Goal: Task Accomplishment & Management: Use online tool/utility

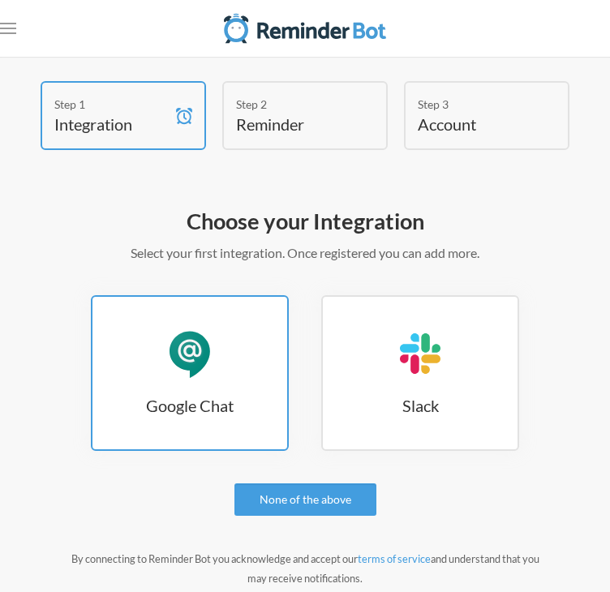
click at [138, 360] on link "Google Chat Google Chat" at bounding box center [190, 373] width 198 height 156
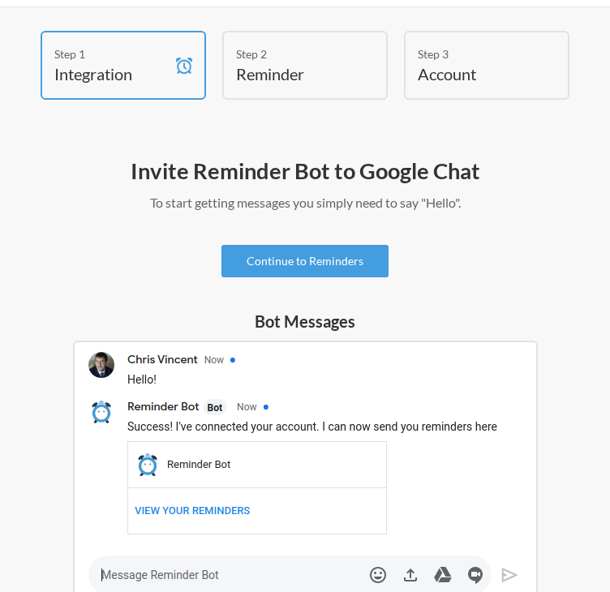
scroll to position [51, 0]
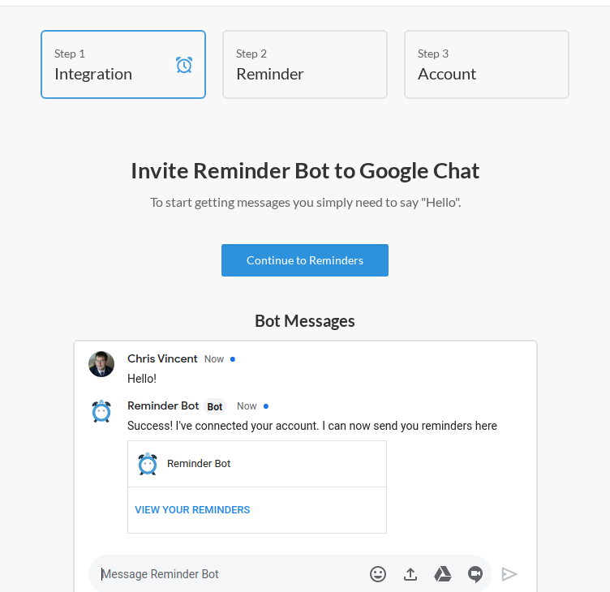
click at [334, 256] on link "Continue to Reminders" at bounding box center [304, 260] width 167 height 32
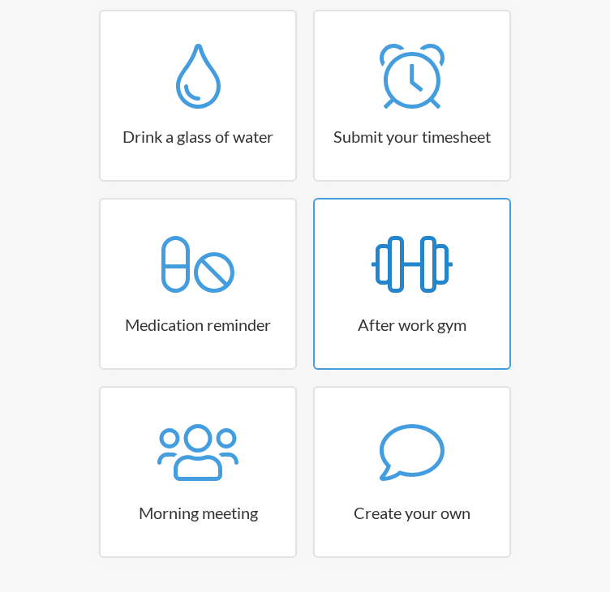
scroll to position [330, 0]
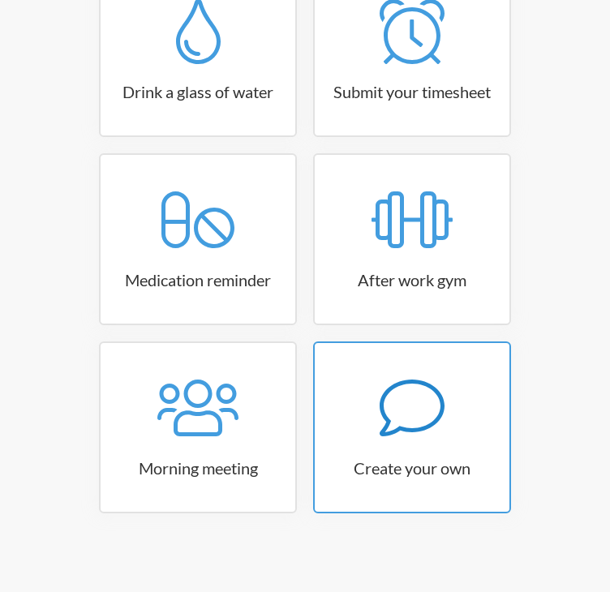
click at [400, 445] on link "Create your own" at bounding box center [412, 427] width 198 height 172
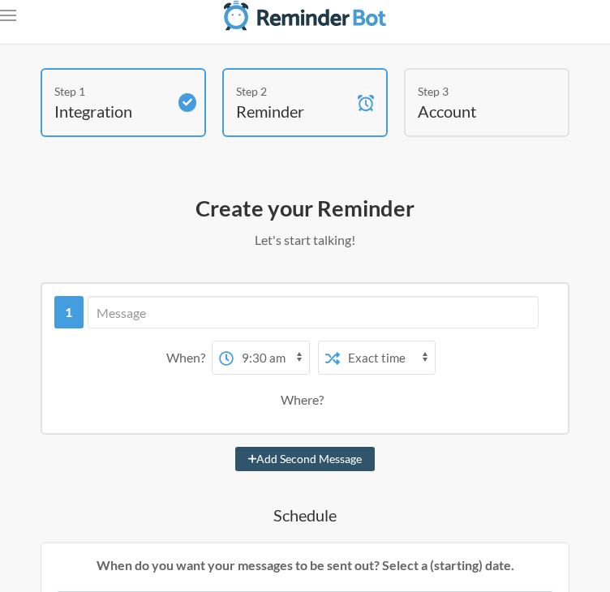
scroll to position [0, 0]
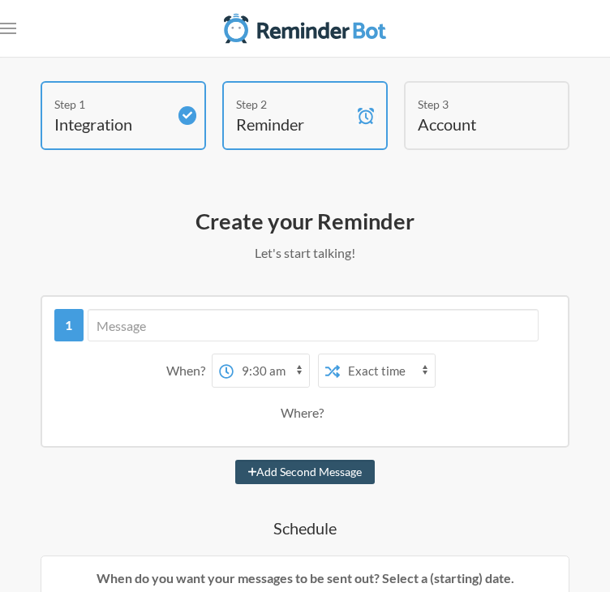
click at [389, 375] on select "Exact time Random time" at bounding box center [387, 370] width 95 height 32
click at [264, 365] on select "12:00 am 12:15 am 12:30 am 12:45 am 1:00 am 1:15 am 1:30 am 1:45 am 2:00 am 2:1…" at bounding box center [270, 370] width 75 height 32
select select "10:00:00"
click at [233, 354] on select "12:00 am 12:15 am 12:30 am 12:45 am 1:00 am 1:15 am 1:30 am 1:45 am 2:00 am 2:1…" at bounding box center [270, 370] width 75 height 32
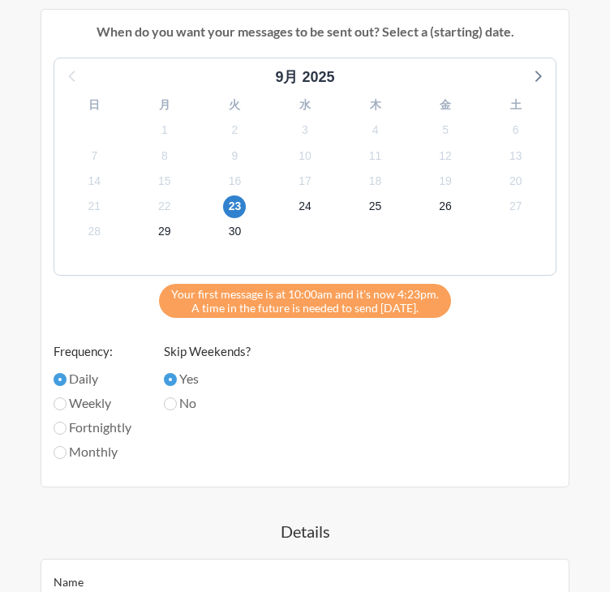
scroll to position [550, 0]
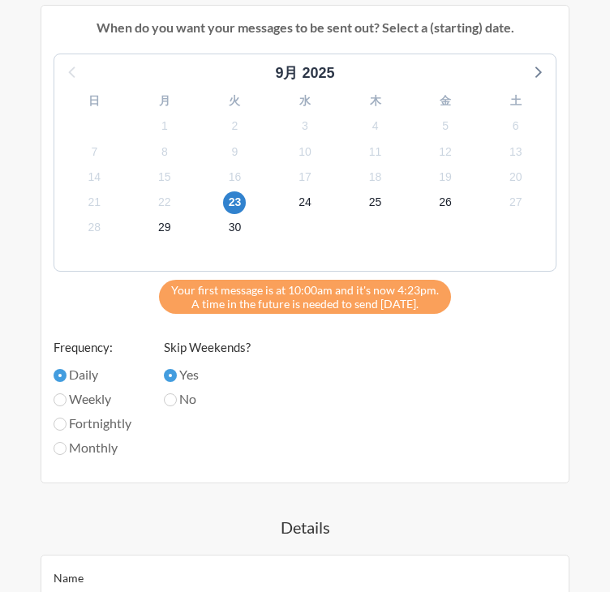
click at [83, 451] on label "Monthly" at bounding box center [93, 447] width 78 height 19
click at [66, 451] on input "Monthly" at bounding box center [60, 448] width 13 height 13
radio input "true"
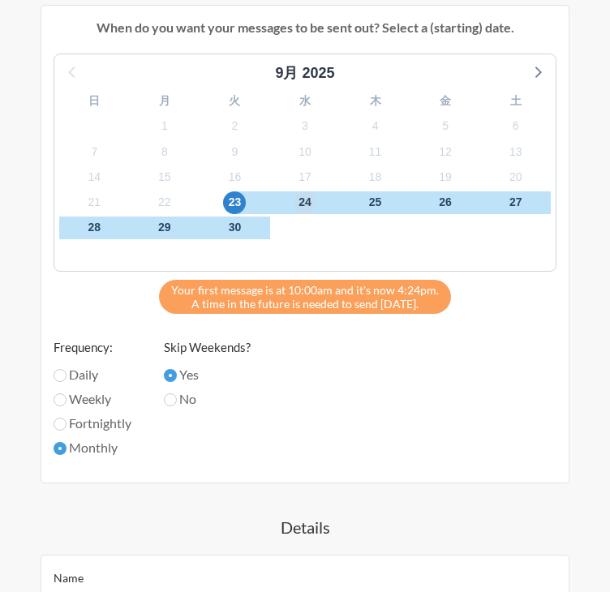
click at [302, 203] on span "24" at bounding box center [304, 202] width 23 height 23
click at [353, 356] on div "9月 2025 日 月 火 水 木 金 土 31 1 2 3 4 5 6 7 8 9 10 11 12 13 14 15 16 17 18 19 20 21 …" at bounding box center [305, 262] width 503 height 417
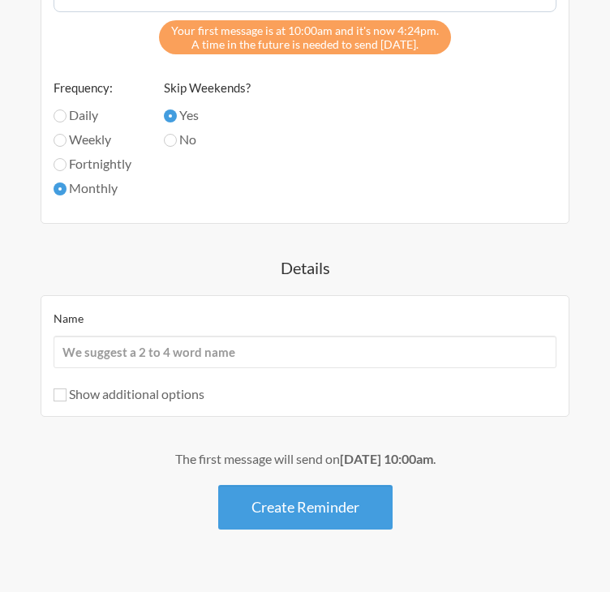
scroll to position [543, 0]
